Goal: Transaction & Acquisition: Purchase product/service

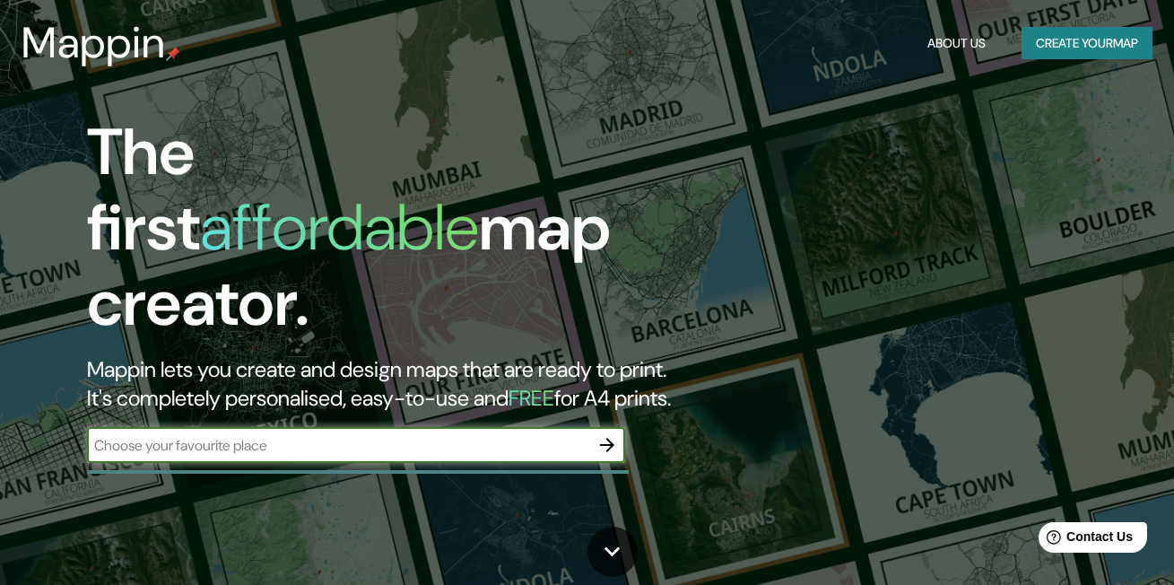
click at [302, 435] on input "text" at bounding box center [338, 445] width 502 height 21
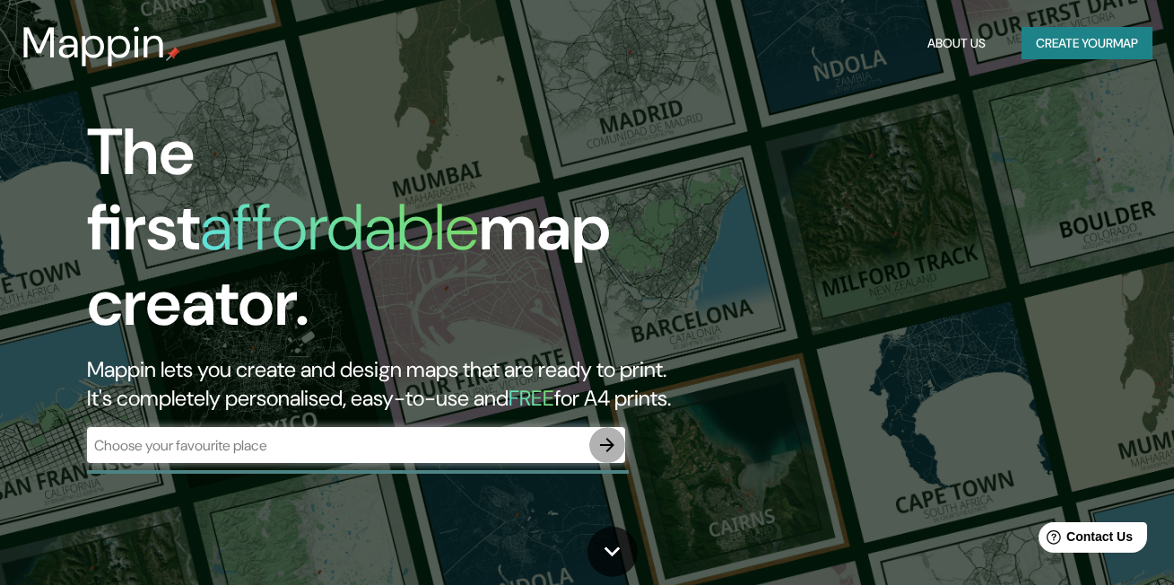
click at [607, 427] on button "button" at bounding box center [607, 445] width 36 height 36
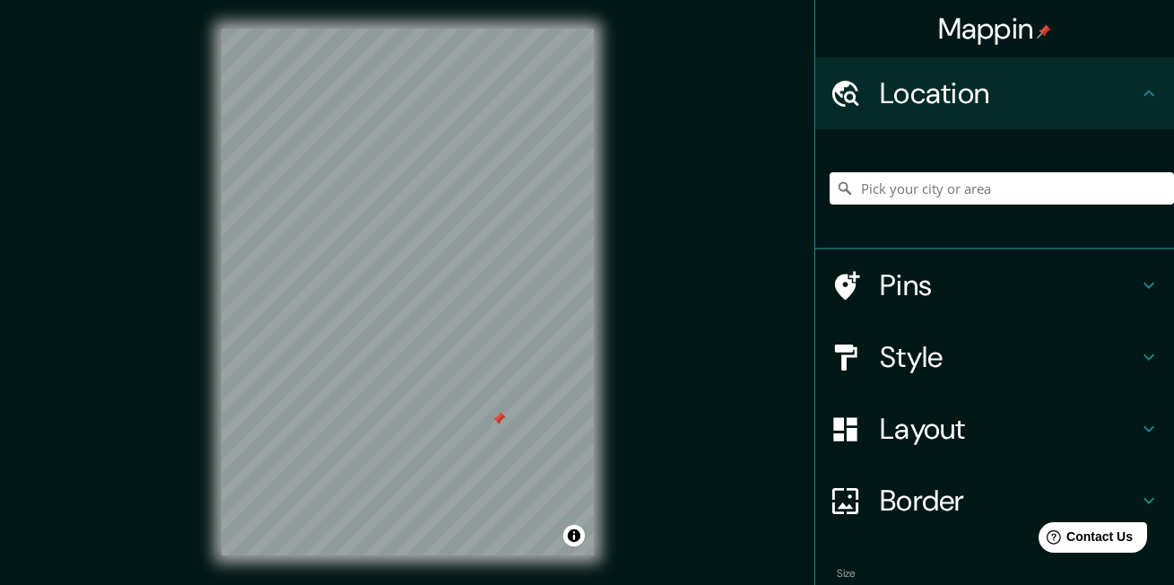
click at [504, 29] on div at bounding box center [408, 29] width 372 height 0
click at [500, 416] on div at bounding box center [499, 419] width 14 height 14
click at [510, 418] on div at bounding box center [511, 418] width 14 height 14
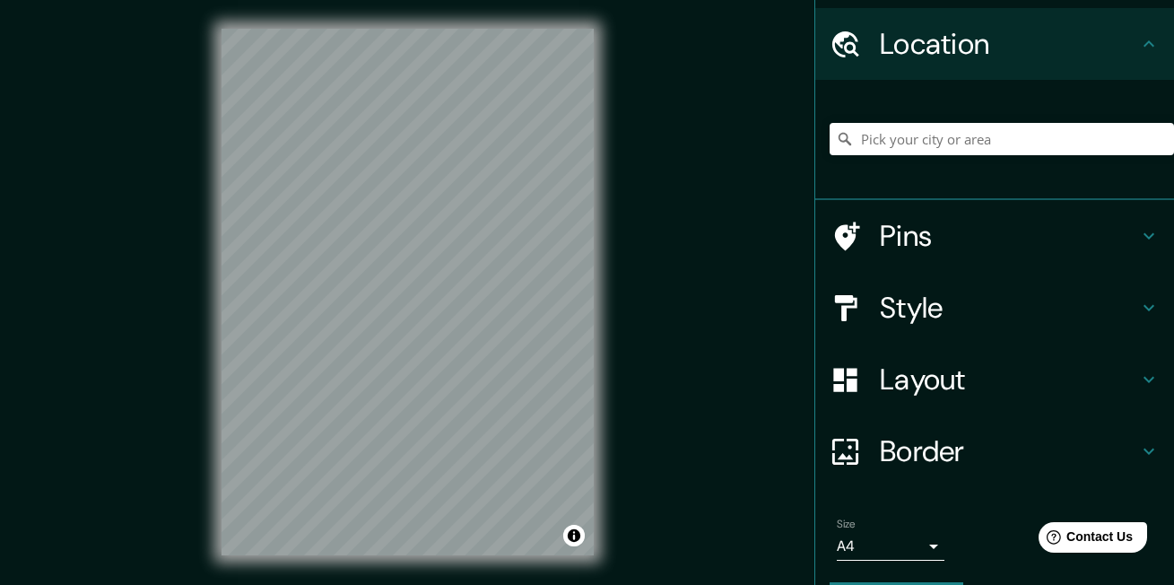
scroll to position [90, 0]
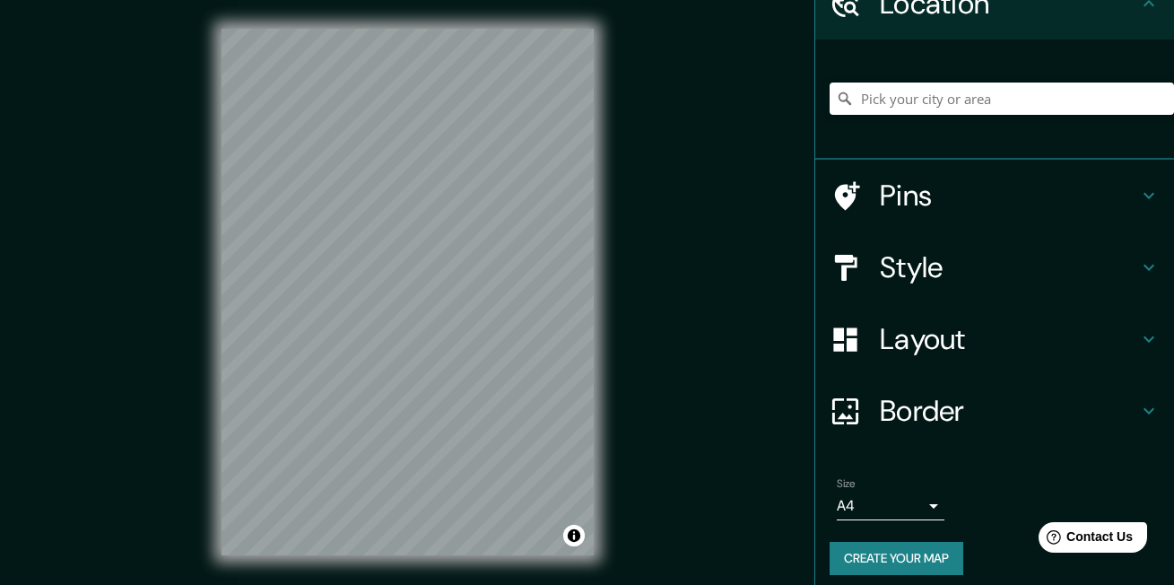
click at [975, 237] on div "Style" at bounding box center [995, 267] width 359 height 72
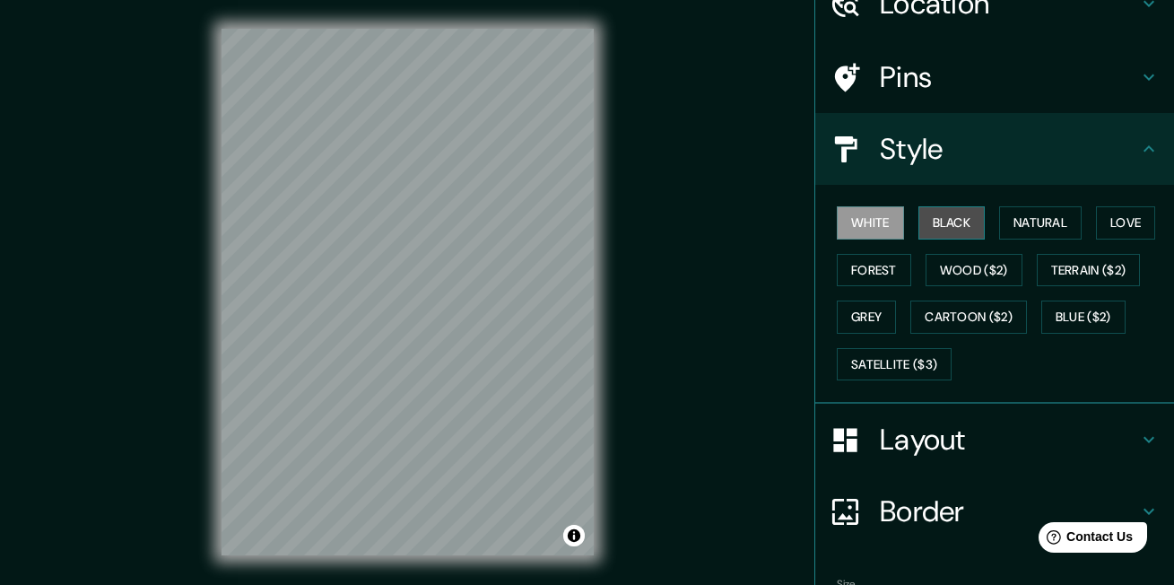
click at [936, 223] on button "Black" at bounding box center [952, 222] width 67 height 33
drag, startPoint x: 849, startPoint y: 215, endPoint x: 931, endPoint y: 223, distance: 82.9
click at [850, 215] on button "White" at bounding box center [870, 222] width 67 height 33
click at [1035, 218] on button "Natural" at bounding box center [1041, 222] width 83 height 33
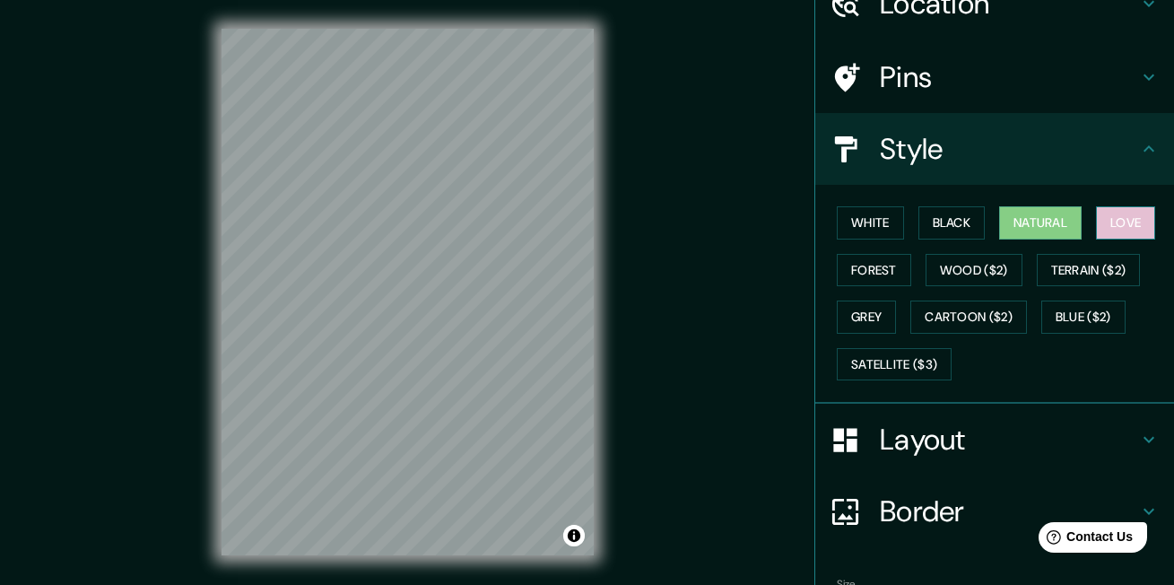
click at [1114, 216] on button "Love" at bounding box center [1125, 222] width 59 height 33
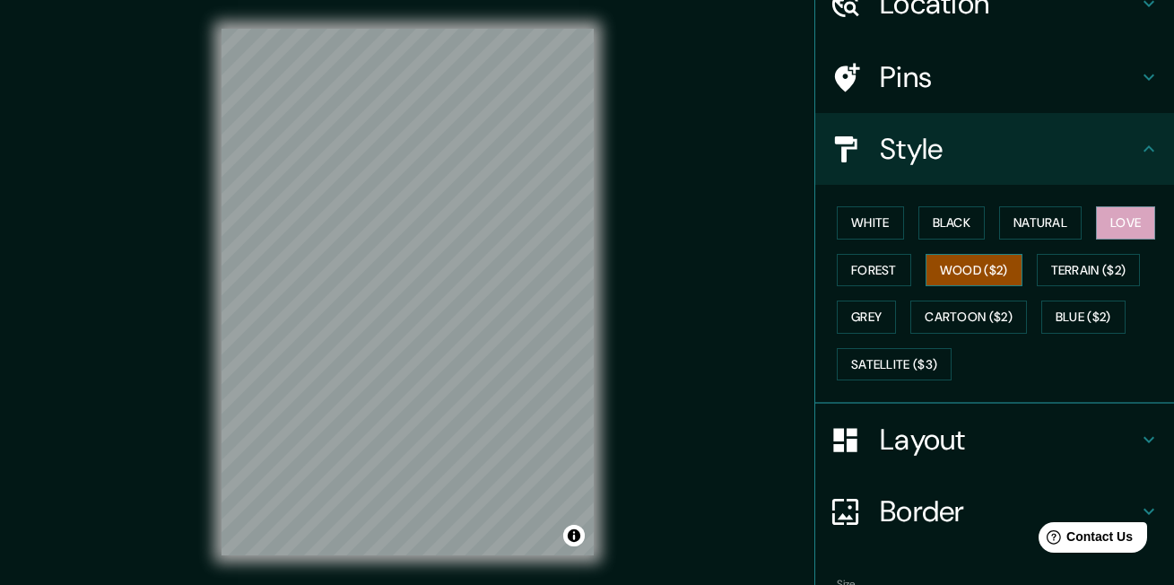
click at [926, 256] on button "Wood ($2)" at bounding box center [974, 270] width 97 height 33
click at [1037, 275] on button "Terrain ($2)" at bounding box center [1089, 270] width 104 height 33
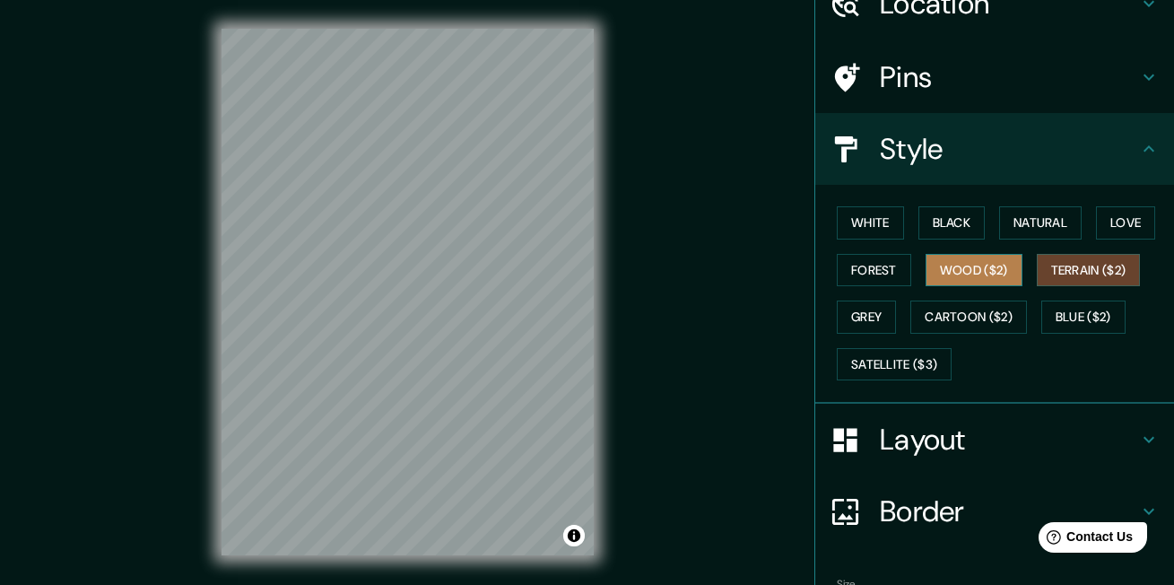
click at [985, 275] on button "Wood ($2)" at bounding box center [974, 270] width 97 height 33
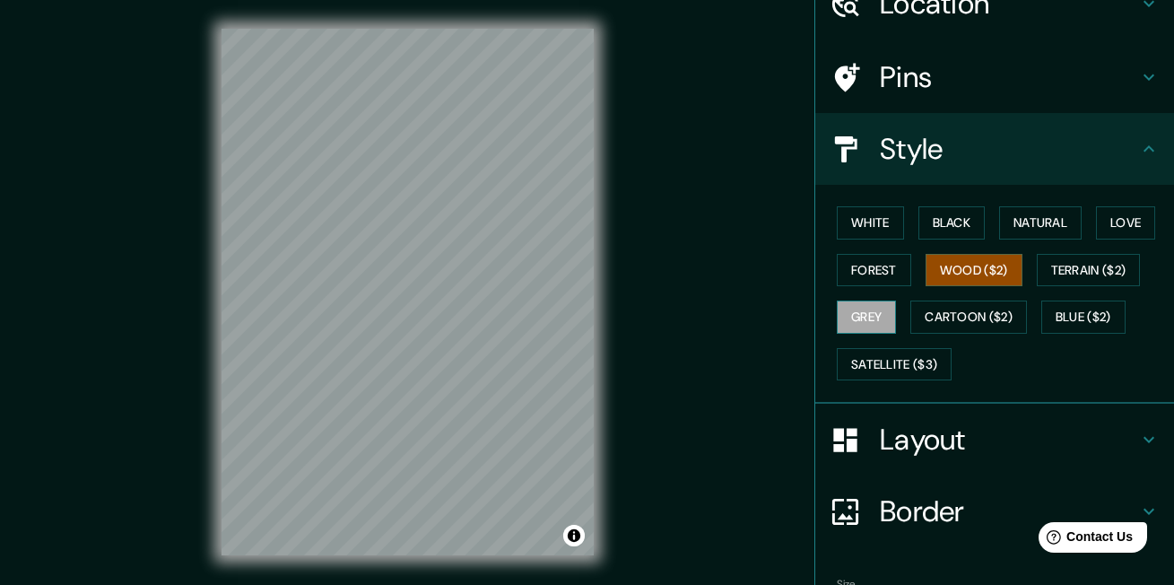
click at [849, 322] on button "Grey" at bounding box center [866, 317] width 59 height 33
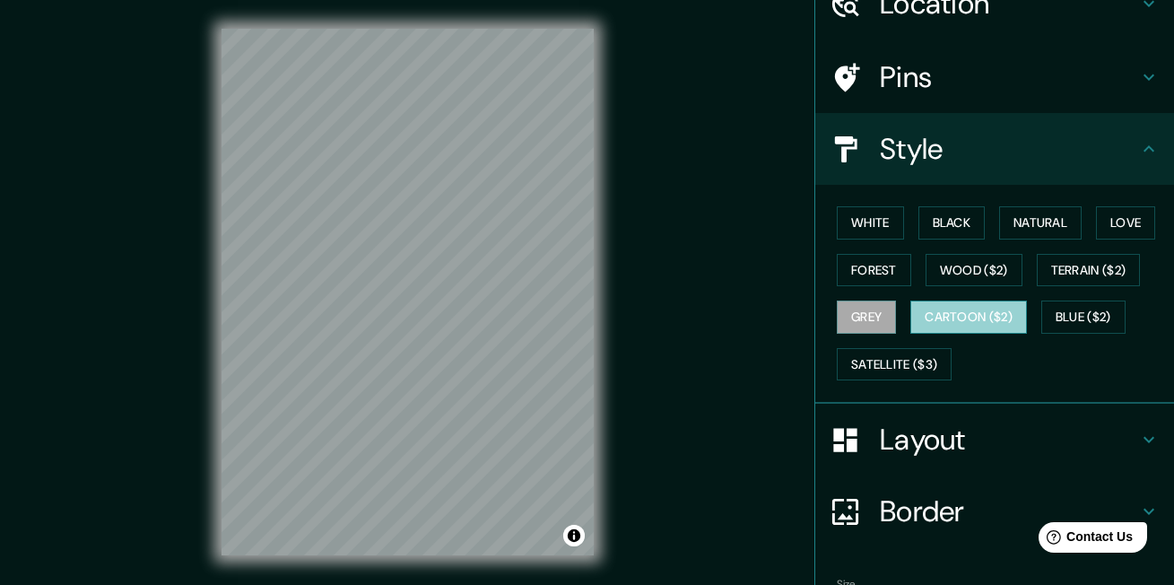
click at [951, 318] on button "Cartoon ($2)" at bounding box center [969, 317] width 117 height 33
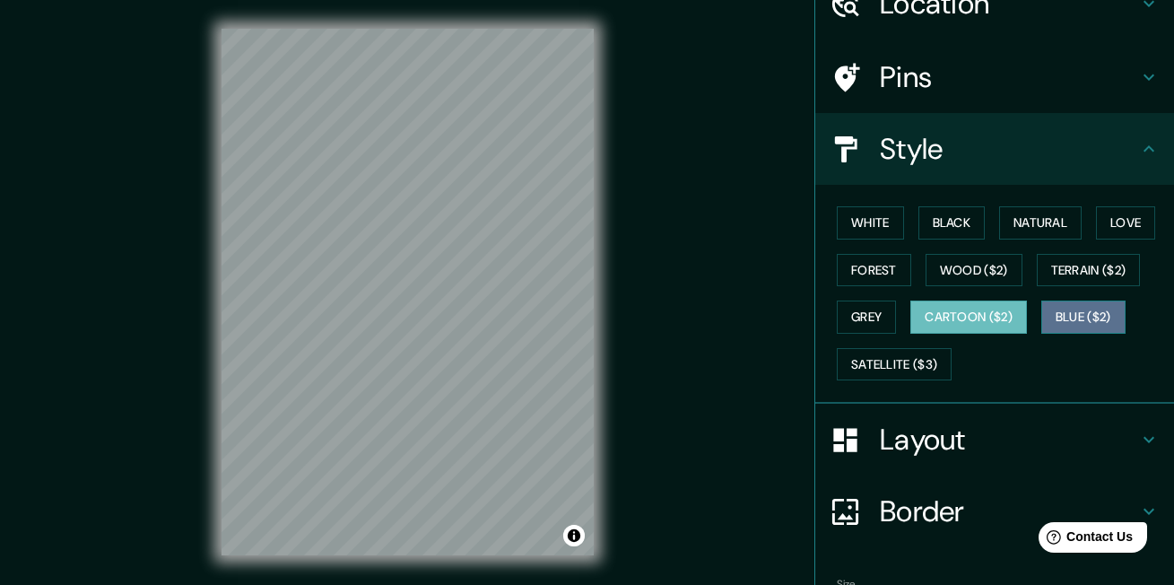
click at [1051, 323] on button "Blue ($2)" at bounding box center [1084, 317] width 84 height 33
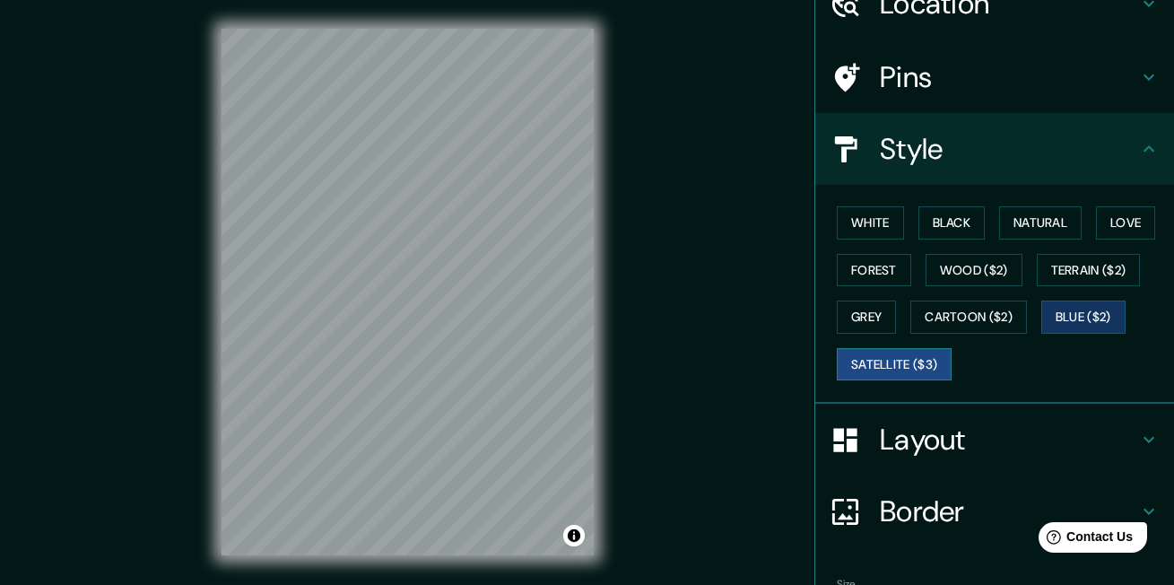
click at [884, 364] on button "Satellite ($3)" at bounding box center [894, 364] width 115 height 33
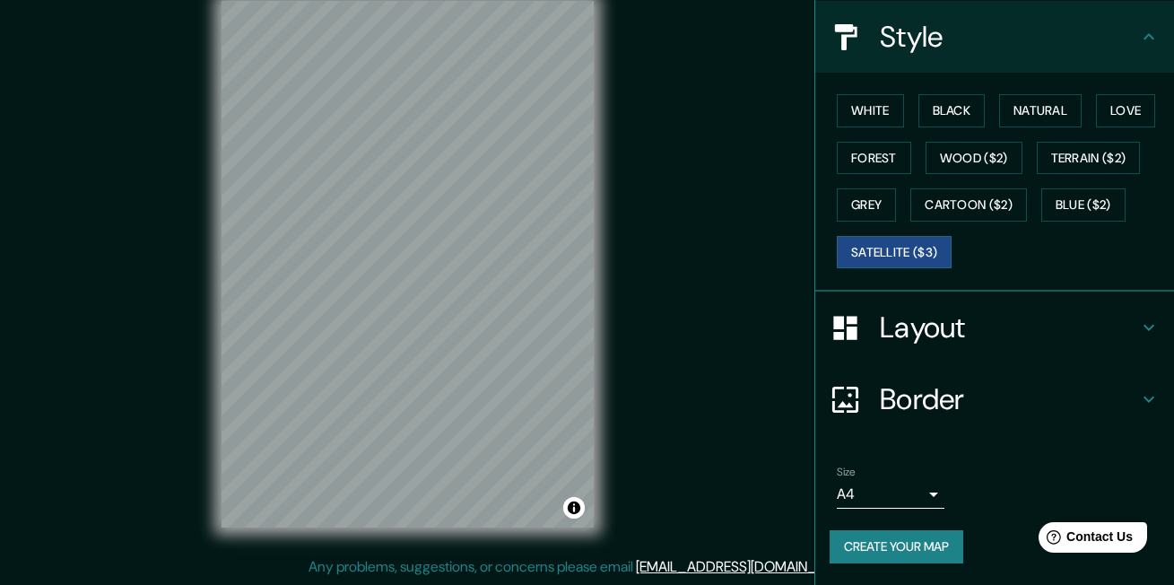
scroll to position [0, 0]
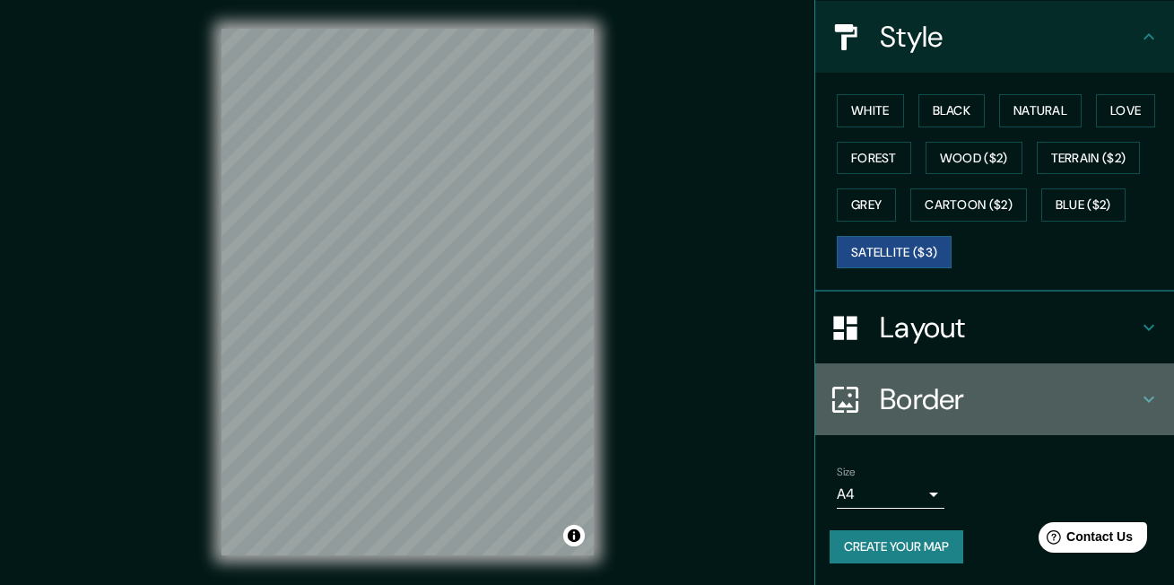
click at [927, 405] on h4 "Border" at bounding box center [1009, 399] width 258 height 36
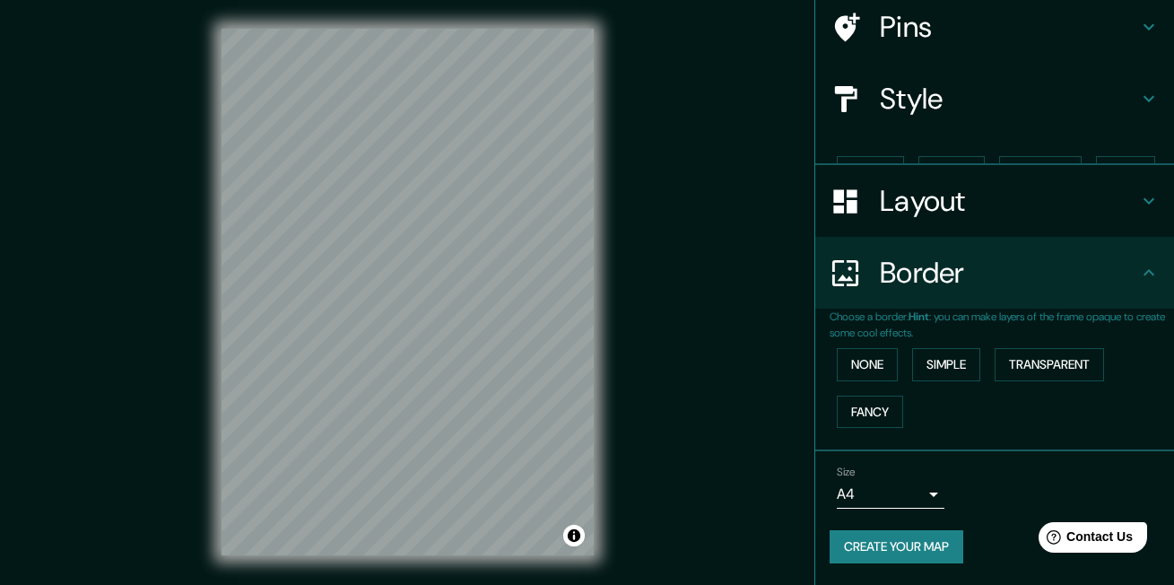
scroll to position [109, 0]
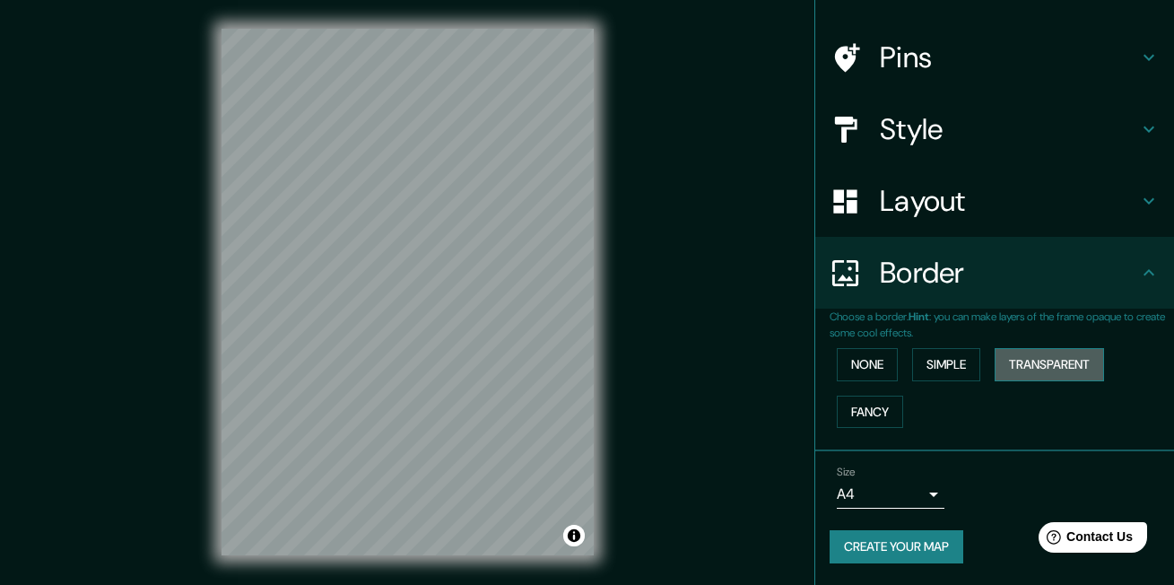
click at [1000, 369] on button "Transparent" at bounding box center [1049, 364] width 109 height 33
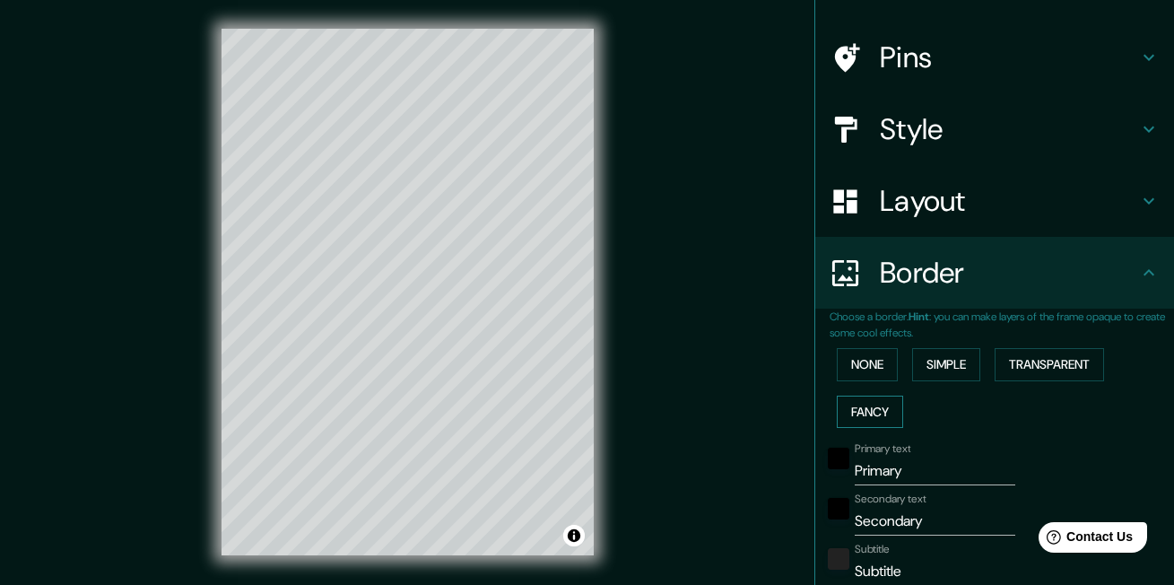
click at [862, 396] on button "Fancy" at bounding box center [870, 412] width 66 height 33
click at [860, 403] on button "Fancy" at bounding box center [870, 412] width 66 height 33
type input "33"
type input "17"
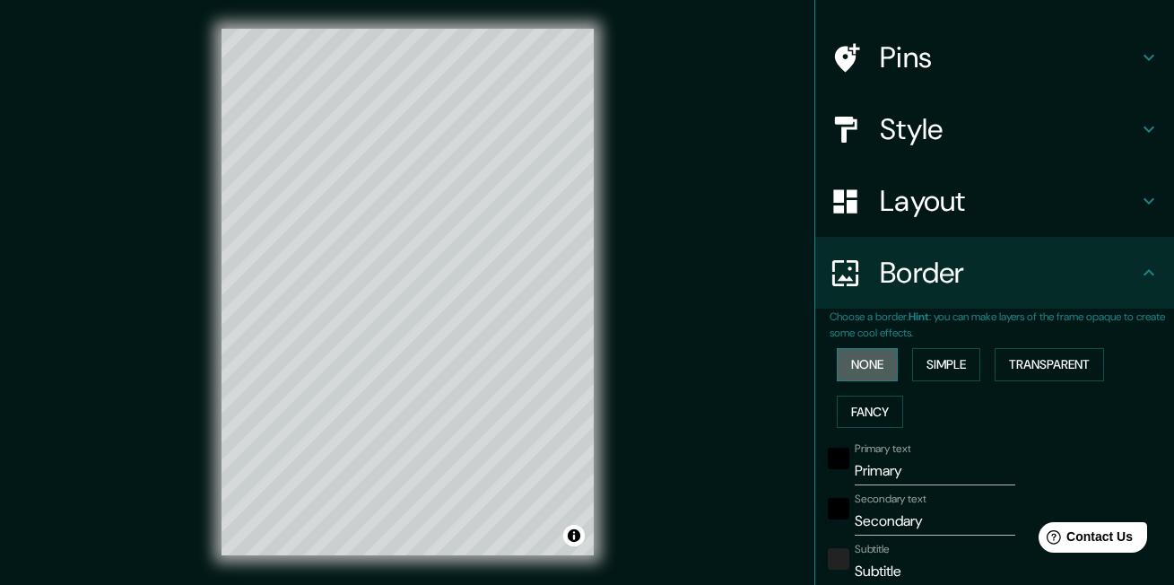
click at [861, 375] on button "None" at bounding box center [867, 364] width 61 height 33
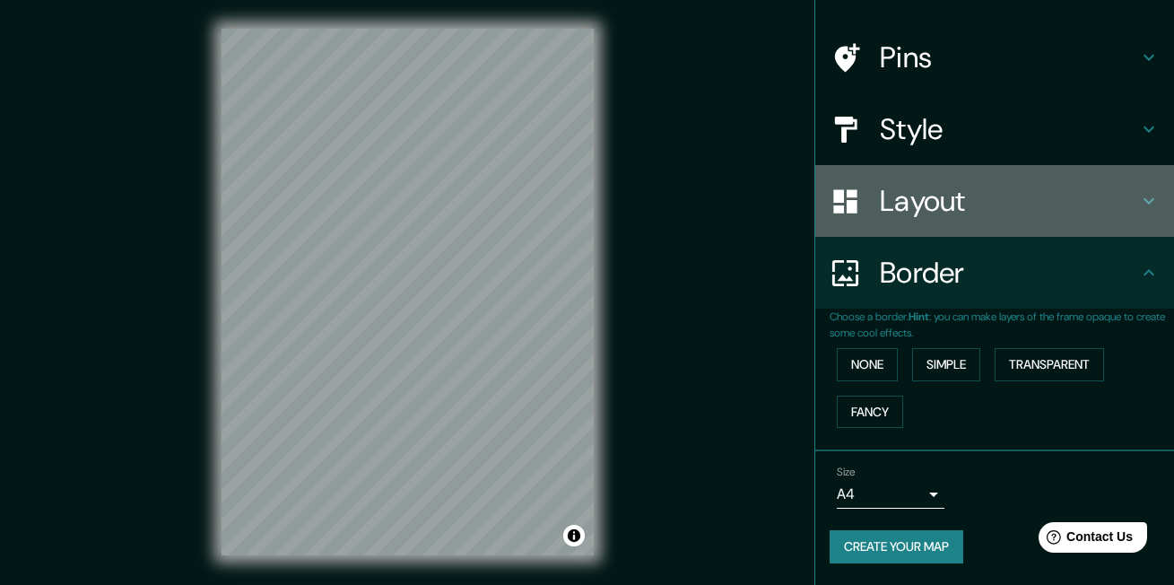
click at [929, 199] on h4 "Layout" at bounding box center [1009, 201] width 258 height 36
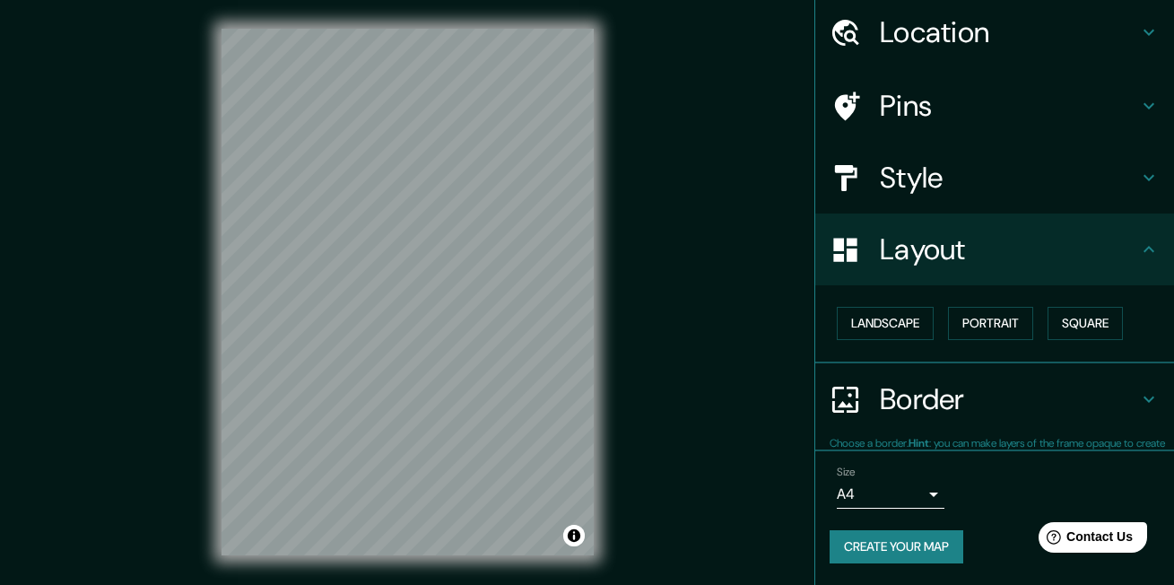
scroll to position [60, 0]
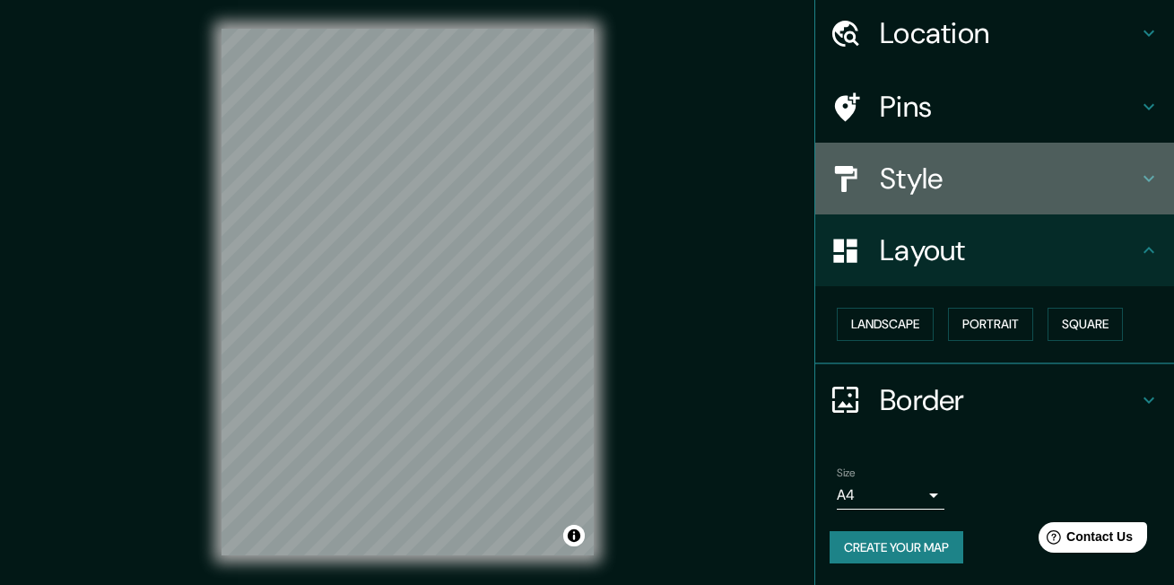
click at [923, 176] on h4 "Style" at bounding box center [1009, 179] width 258 height 36
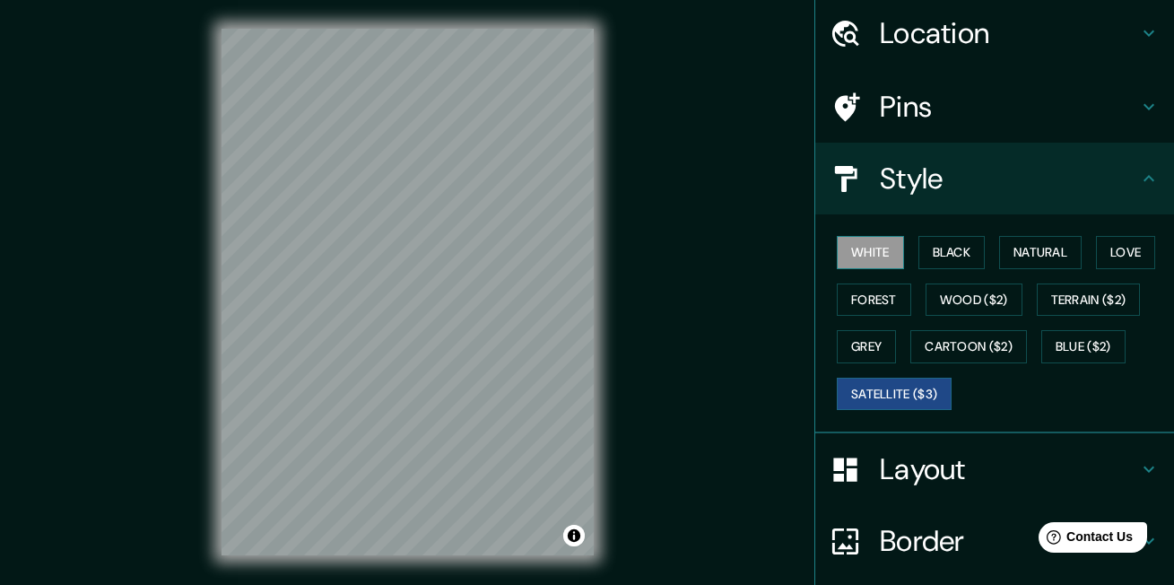
click at [862, 256] on button "White" at bounding box center [870, 252] width 67 height 33
click at [857, 343] on button "Grey" at bounding box center [866, 346] width 59 height 33
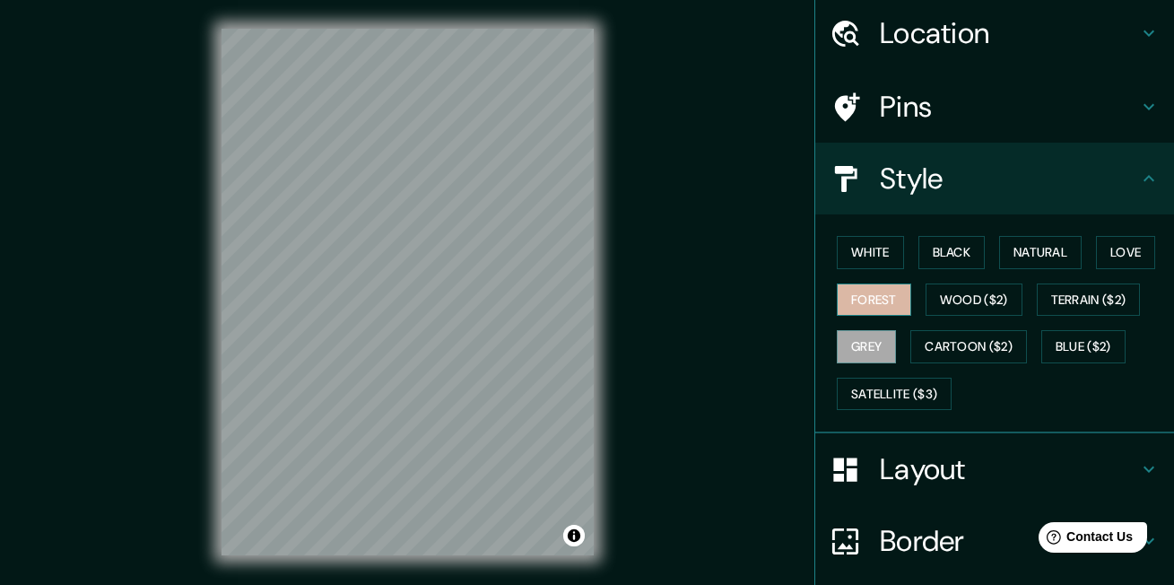
click at [859, 301] on button "Forest" at bounding box center [874, 300] width 74 height 33
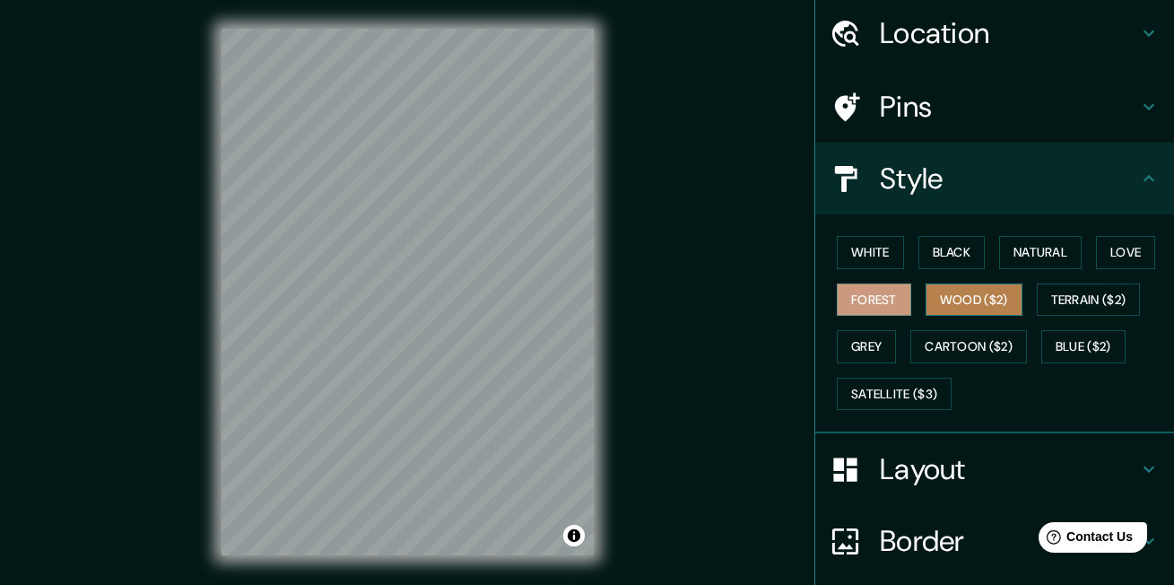
click at [949, 301] on button "Wood ($2)" at bounding box center [974, 300] width 97 height 33
